Goal: Feedback & Contribution: Contribute content

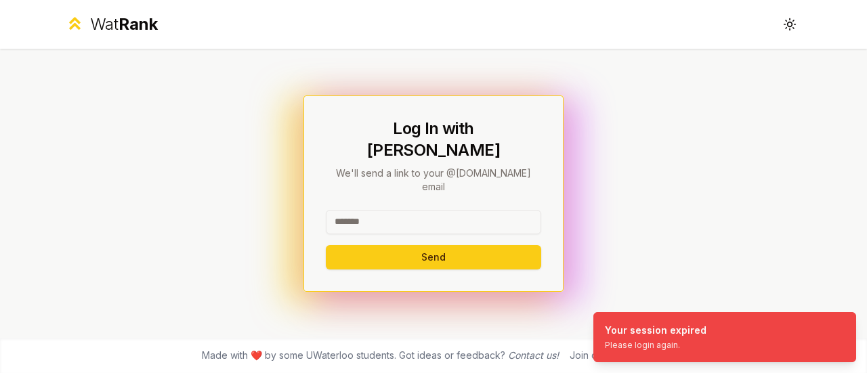
click at [440, 210] on input at bounding box center [434, 222] width 216 height 24
type input "********"
click at [326, 245] on button "Send" at bounding box center [434, 257] width 216 height 24
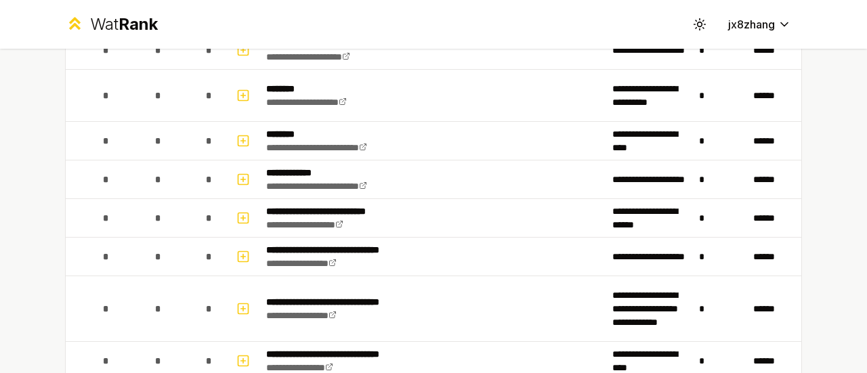
scroll to position [1898, 0]
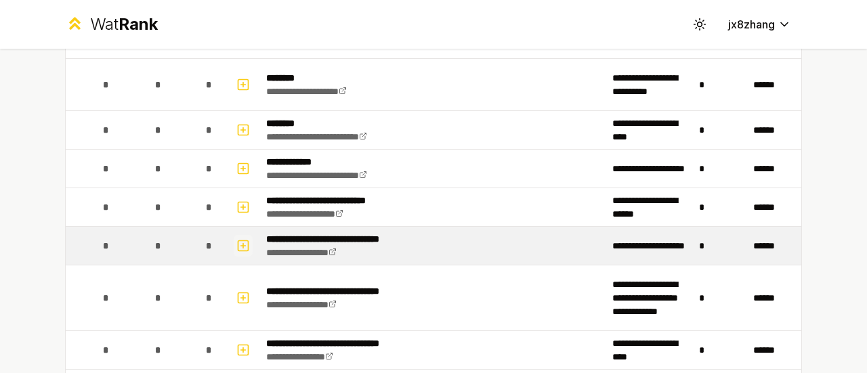
click at [241, 238] on icon "button" at bounding box center [244, 246] width 14 height 16
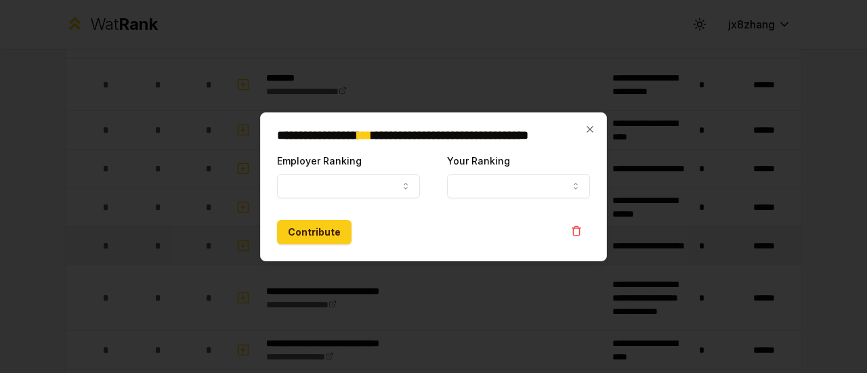
select select
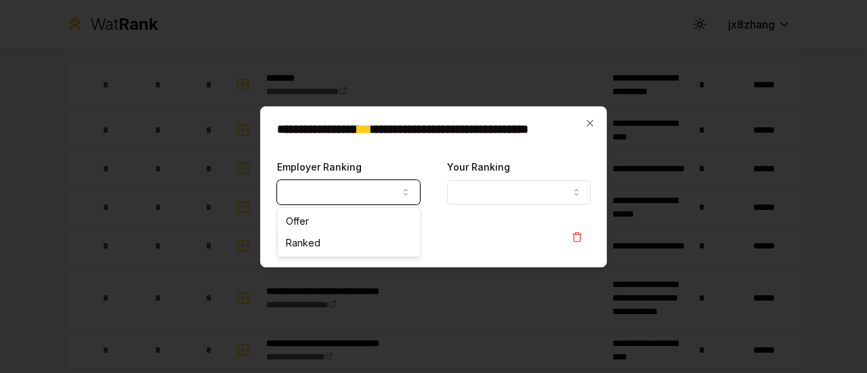
click at [305, 203] on button "Employer Ranking" at bounding box center [348, 192] width 143 height 24
select select "******"
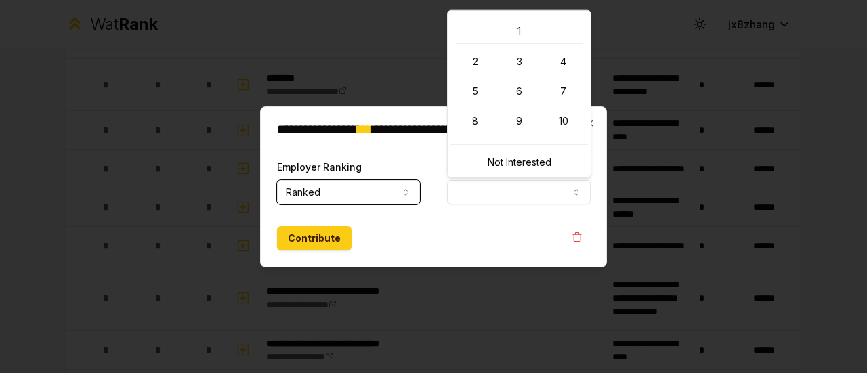
click at [470, 182] on button "Your Ranking" at bounding box center [518, 192] width 143 height 24
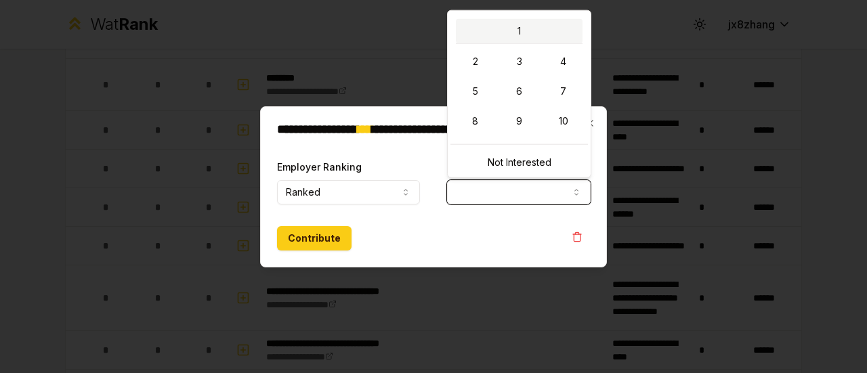
select select "*"
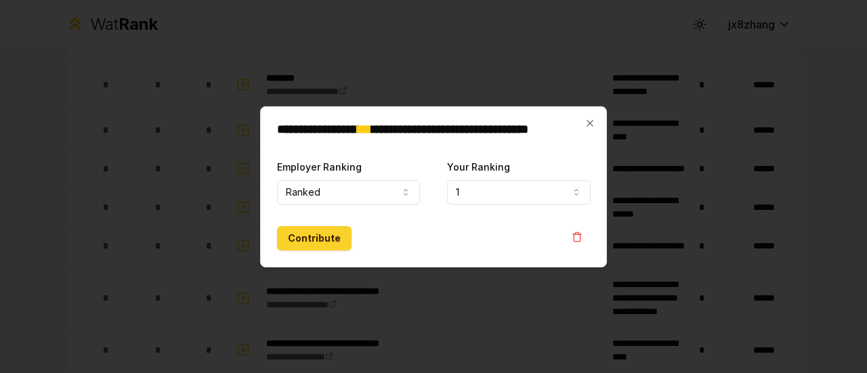
click at [310, 233] on button "Contribute" at bounding box center [314, 238] width 75 height 24
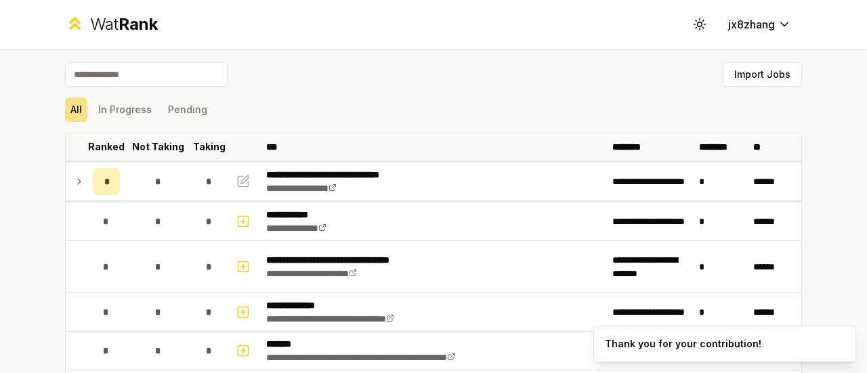
scroll to position [2173, 0]
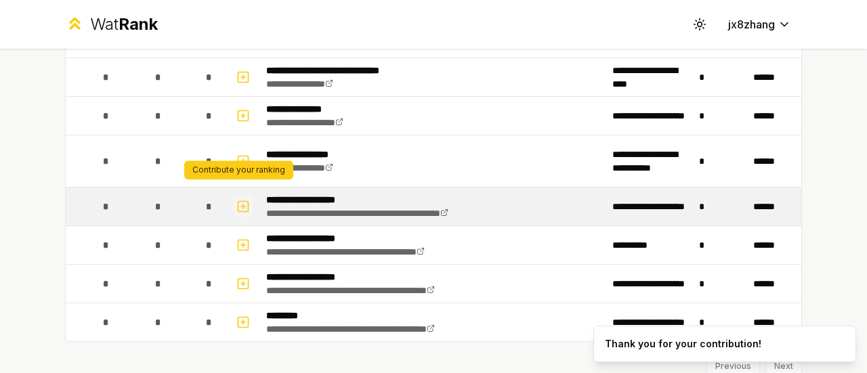
click at [240, 199] on icon "button" at bounding box center [244, 207] width 14 height 16
select select
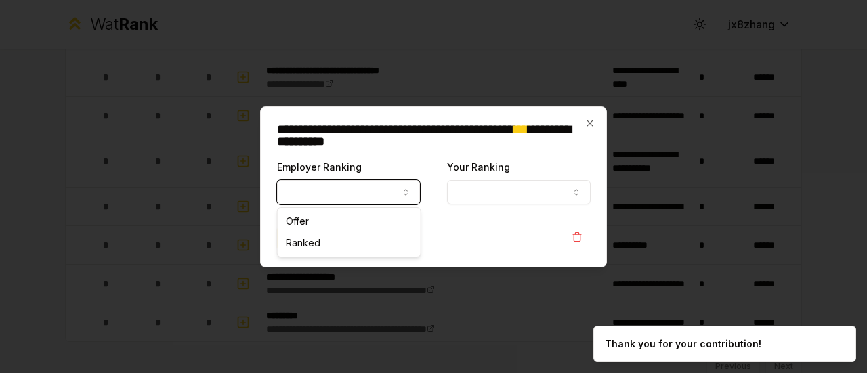
click at [320, 181] on button "Employer Ranking" at bounding box center [348, 192] width 143 height 24
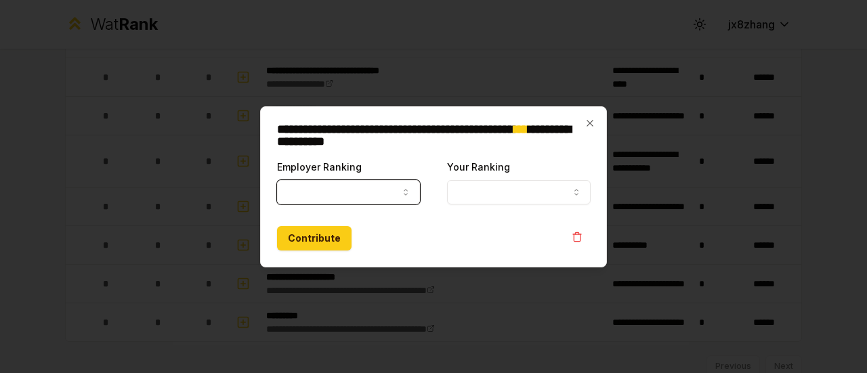
click at [589, 115] on div "**********" at bounding box center [433, 186] width 347 height 161
click at [585, 234] on button "button" at bounding box center [577, 237] width 27 height 22
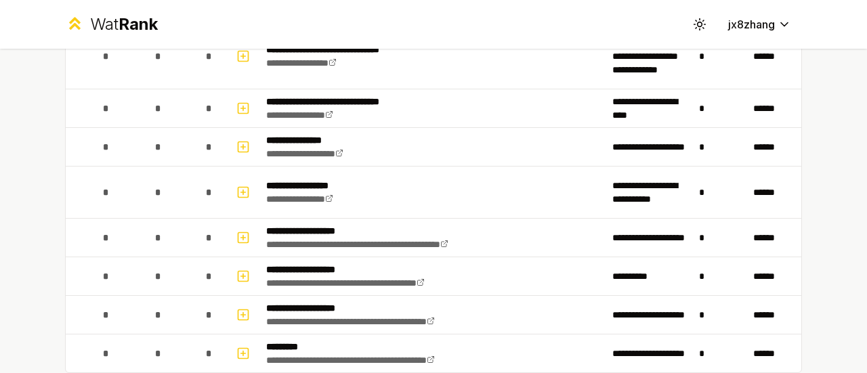
scroll to position [2212, 0]
